Goal: Navigation & Orientation: Find specific page/section

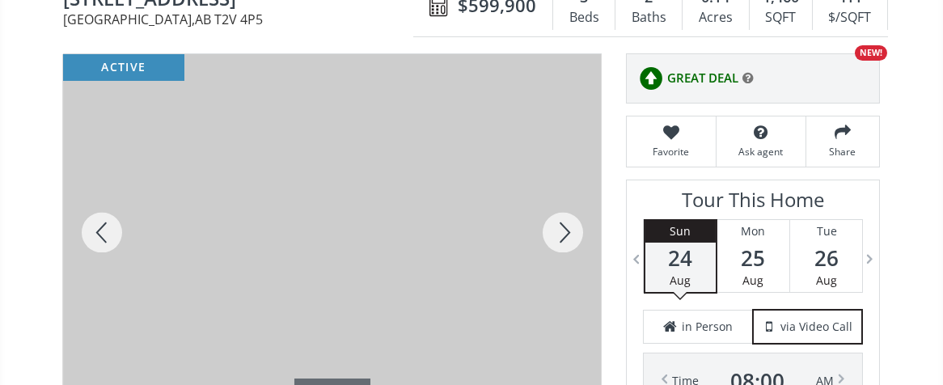
click at [567, 193] on div at bounding box center [563, 232] width 78 height 357
click at [569, 199] on div at bounding box center [563, 232] width 78 height 357
click at [99, 191] on div at bounding box center [102, 232] width 78 height 357
click at [560, 199] on div at bounding box center [563, 232] width 78 height 357
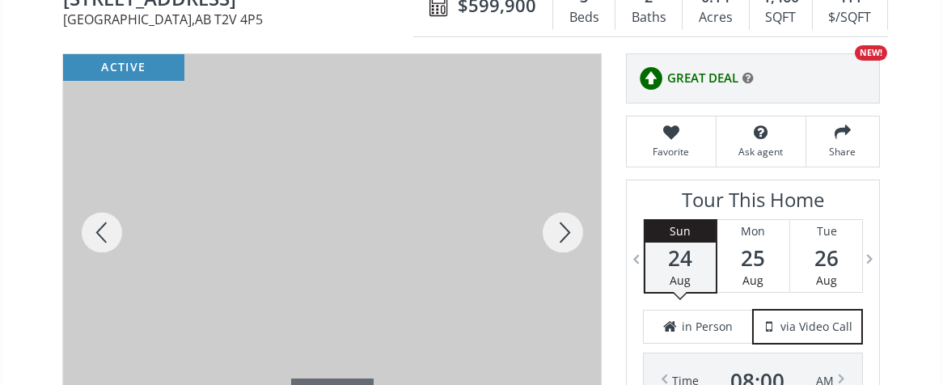
click at [565, 192] on div at bounding box center [563, 232] width 78 height 357
click at [567, 192] on div at bounding box center [563, 232] width 78 height 357
click at [572, 192] on div at bounding box center [563, 232] width 78 height 357
click at [572, 193] on div at bounding box center [563, 232] width 78 height 357
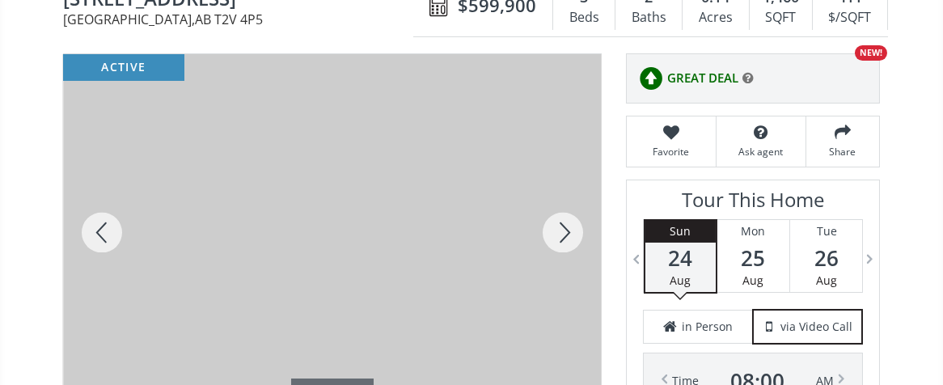
click at [573, 193] on div at bounding box center [563, 232] width 78 height 357
click at [569, 196] on div at bounding box center [563, 232] width 78 height 357
click at [556, 196] on div at bounding box center [563, 232] width 78 height 357
click at [552, 186] on div at bounding box center [563, 232] width 78 height 357
click at [554, 186] on div at bounding box center [563, 232] width 78 height 357
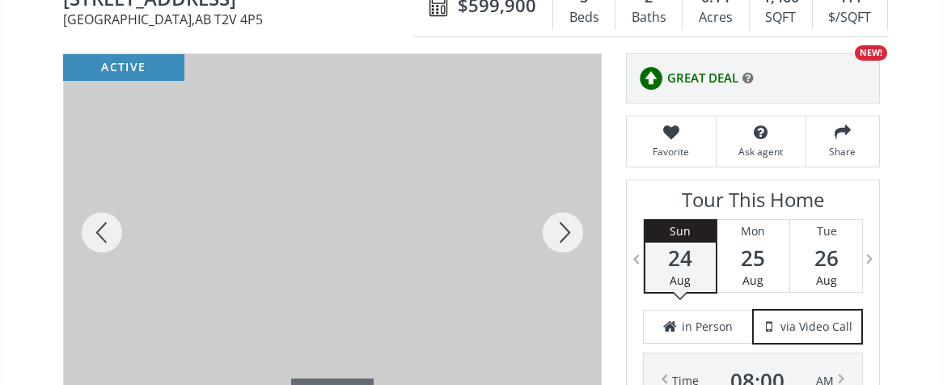
click at [559, 190] on div at bounding box center [563, 232] width 78 height 357
click at [559, 189] on div at bounding box center [563, 232] width 78 height 357
click at [562, 189] on div at bounding box center [563, 232] width 78 height 357
click at [564, 189] on div at bounding box center [563, 232] width 78 height 357
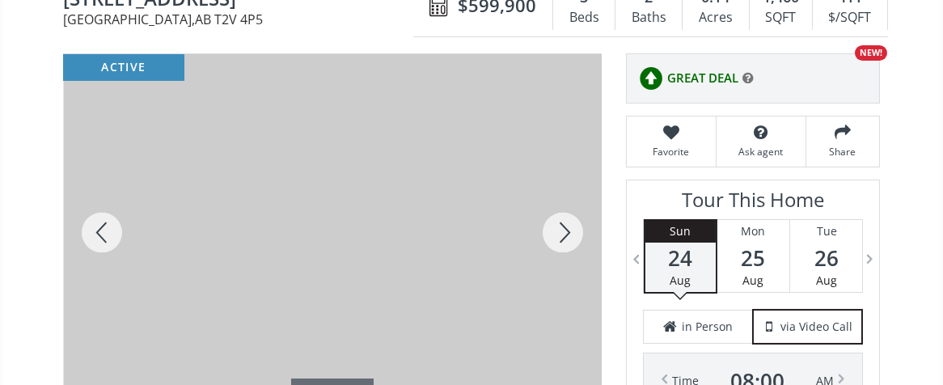
click at [569, 189] on div at bounding box center [563, 232] width 78 height 357
click at [571, 190] on div at bounding box center [563, 232] width 78 height 357
click at [573, 191] on div at bounding box center [563, 232] width 78 height 357
click at [574, 191] on div at bounding box center [563, 232] width 78 height 357
click at [592, 191] on div at bounding box center [563, 232] width 78 height 357
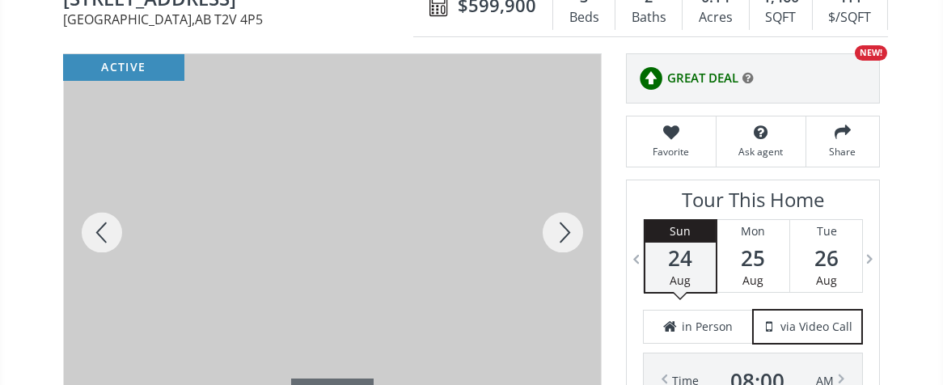
click at [569, 189] on div at bounding box center [563, 232] width 78 height 357
click at [568, 190] on div at bounding box center [563, 232] width 78 height 357
click at [569, 192] on div at bounding box center [563, 232] width 78 height 357
click at [576, 192] on div at bounding box center [563, 232] width 78 height 357
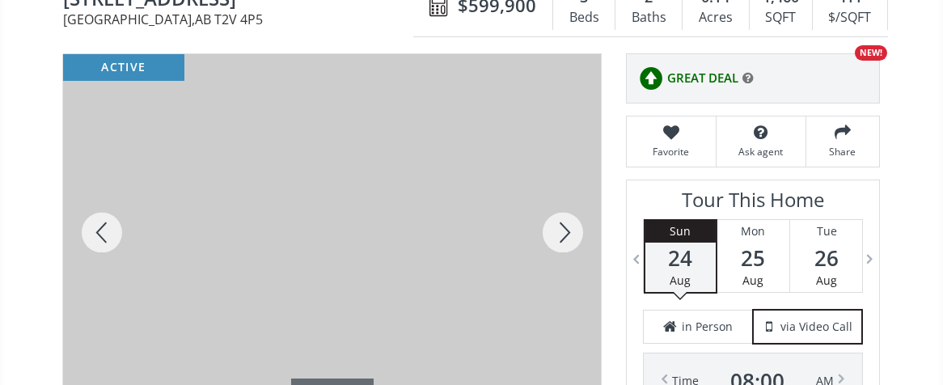
click at [577, 192] on div at bounding box center [563, 232] width 78 height 357
click at [578, 192] on div at bounding box center [563, 232] width 78 height 357
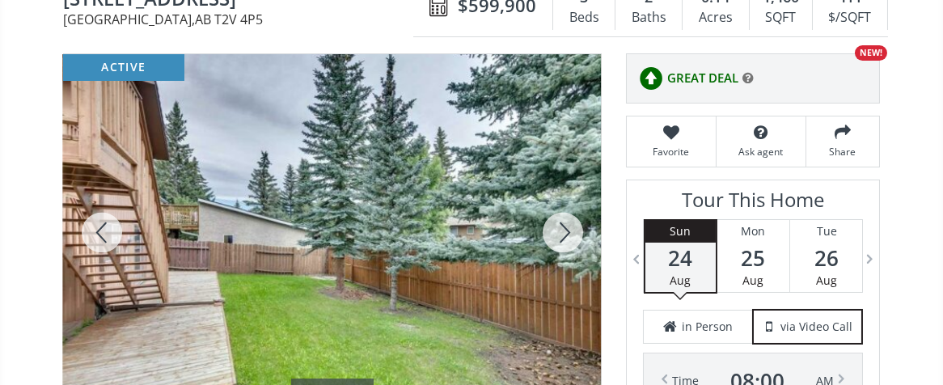
click at [579, 192] on div at bounding box center [563, 232] width 78 height 357
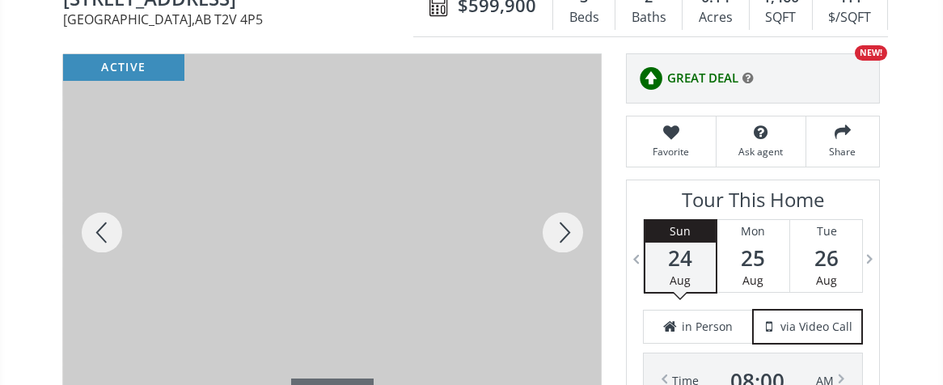
click at [569, 199] on div at bounding box center [563, 232] width 78 height 357
click at [573, 199] on div at bounding box center [563, 232] width 78 height 357
